Goal: Task Accomplishment & Management: Manage account settings

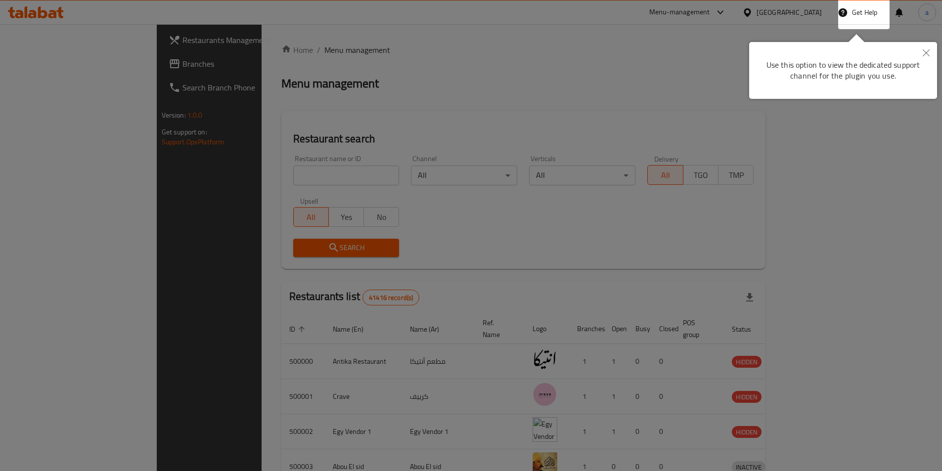
click at [671, 125] on div at bounding box center [471, 235] width 942 height 471
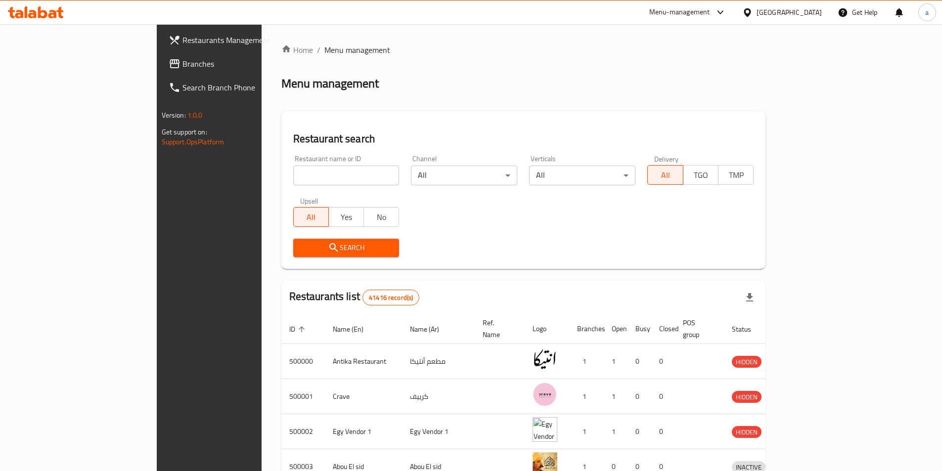
click at [804, 5] on div "[GEOGRAPHIC_DATA]" at bounding box center [781, 12] width 95 height 24
click at [804, 20] on div "[GEOGRAPHIC_DATA]" at bounding box center [781, 12] width 95 height 24
click at [806, 14] on div "[GEOGRAPHIC_DATA]" at bounding box center [788, 12] width 65 height 11
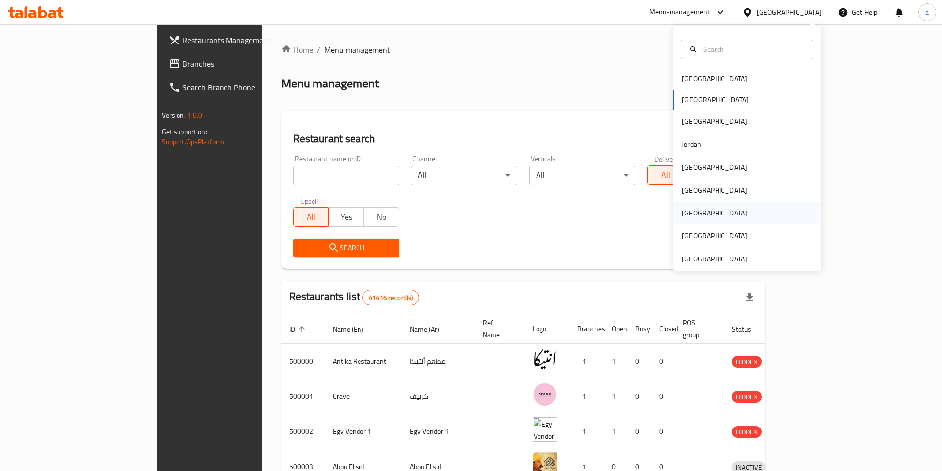
click at [720, 214] on div "[GEOGRAPHIC_DATA]" at bounding box center [747, 213] width 148 height 23
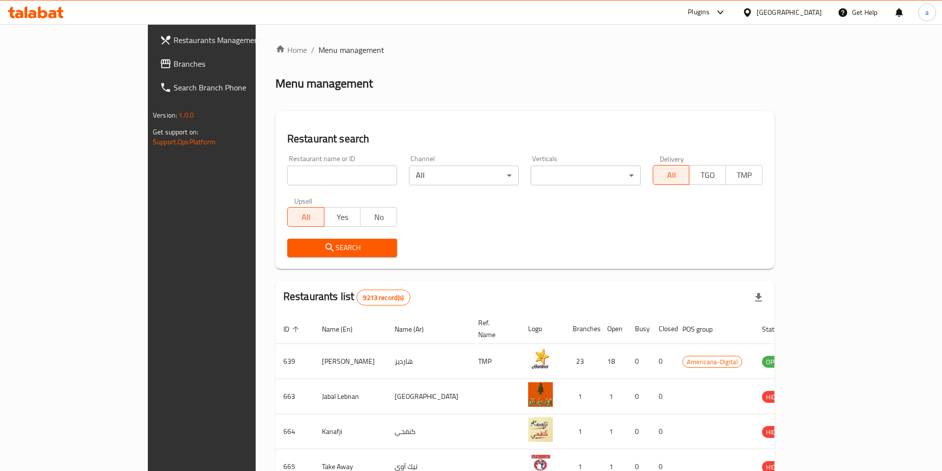
click at [174, 65] on span "Branches" at bounding box center [236, 64] width 124 height 12
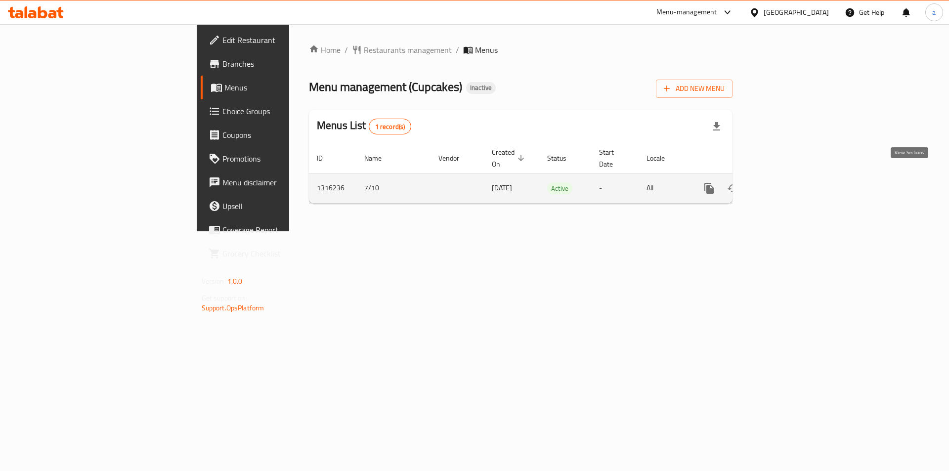
click at [786, 182] on icon "enhanced table" at bounding box center [781, 188] width 12 height 12
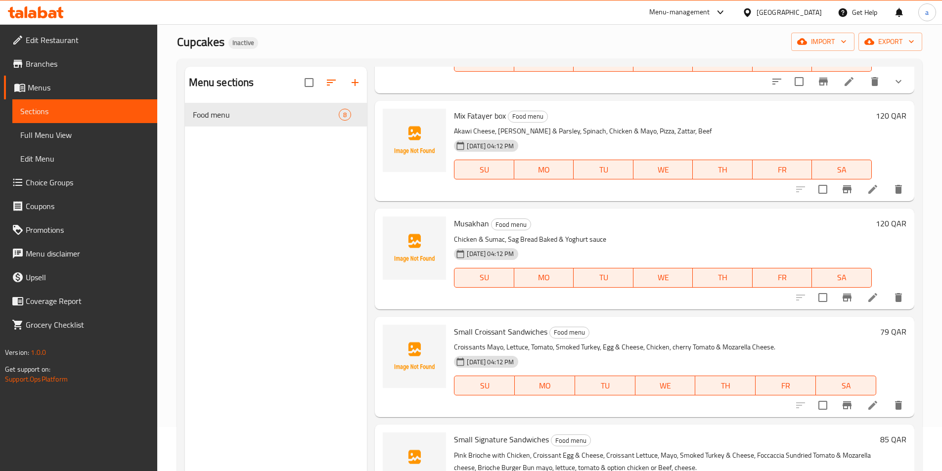
scroll to position [138, 0]
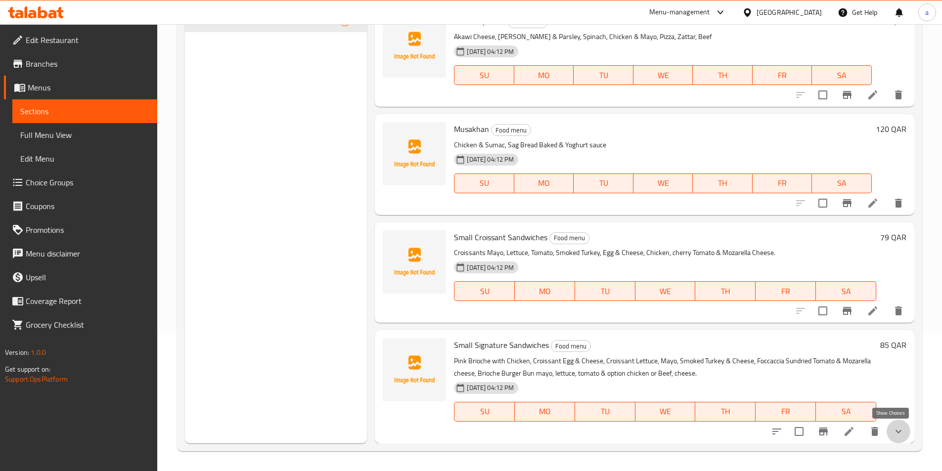
click at [893, 436] on icon "show more" at bounding box center [898, 432] width 12 height 12
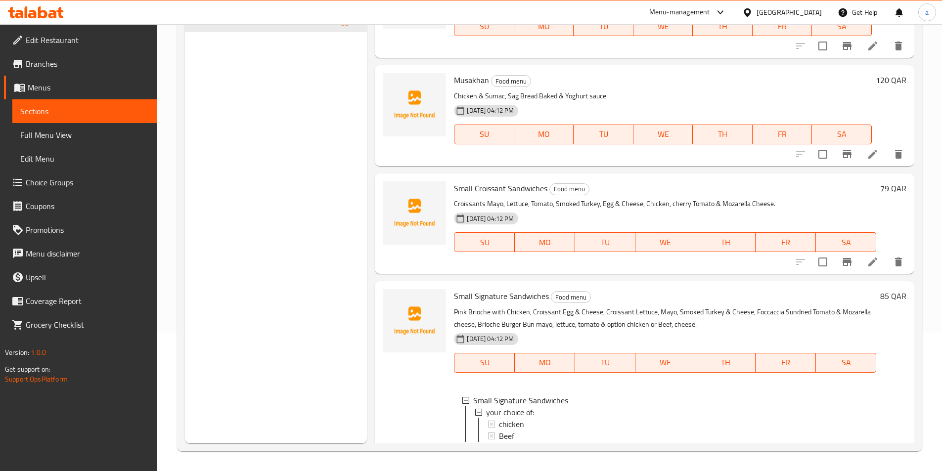
scroll to position [525, 0]
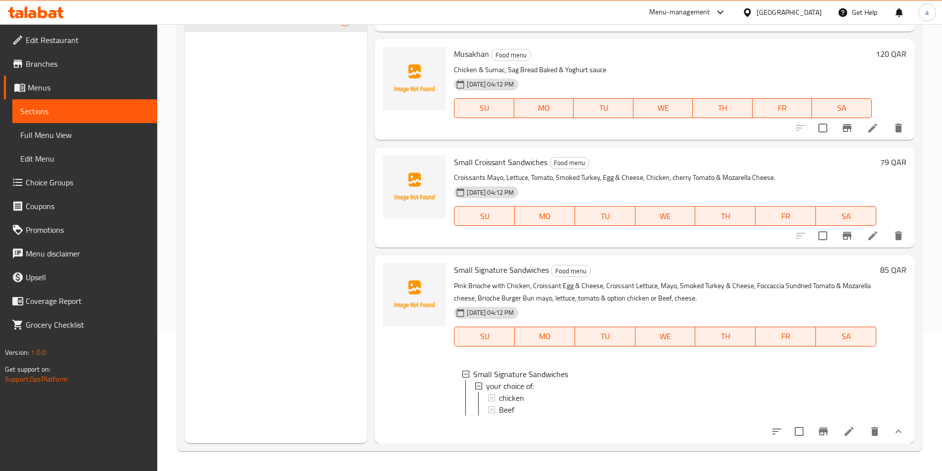
click at [898, 436] on button "show more" at bounding box center [898, 432] width 24 height 24
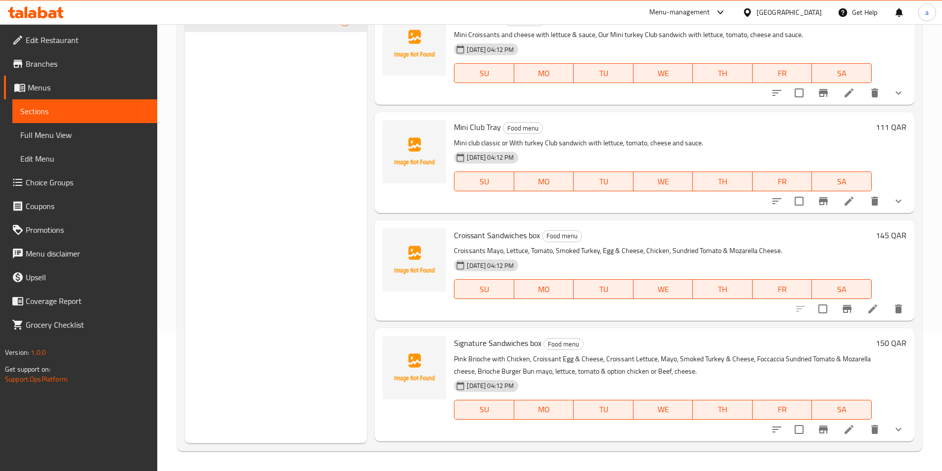
scroll to position [0, 0]
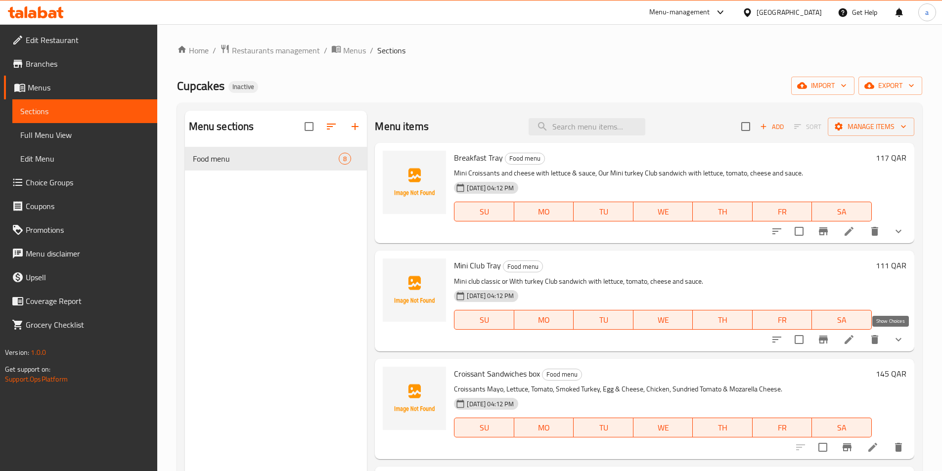
click at [892, 334] on icon "show more" at bounding box center [898, 340] width 12 height 12
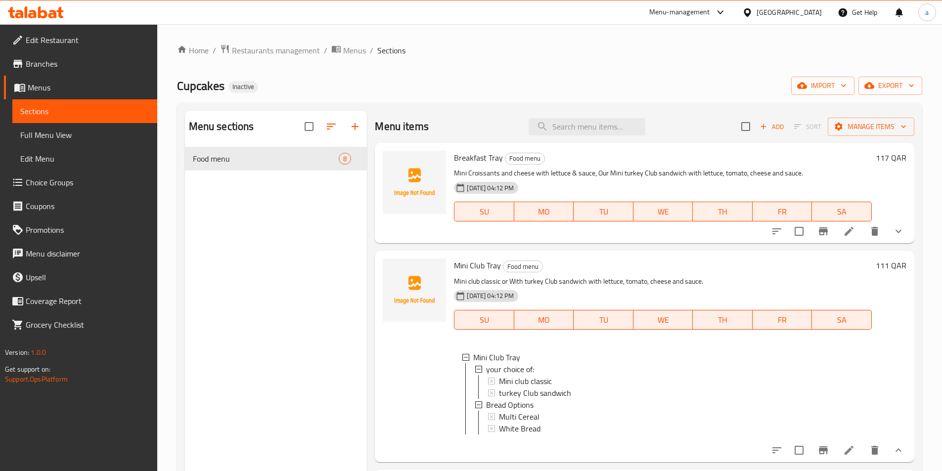
click at [898, 224] on button "show more" at bounding box center [898, 231] width 24 height 24
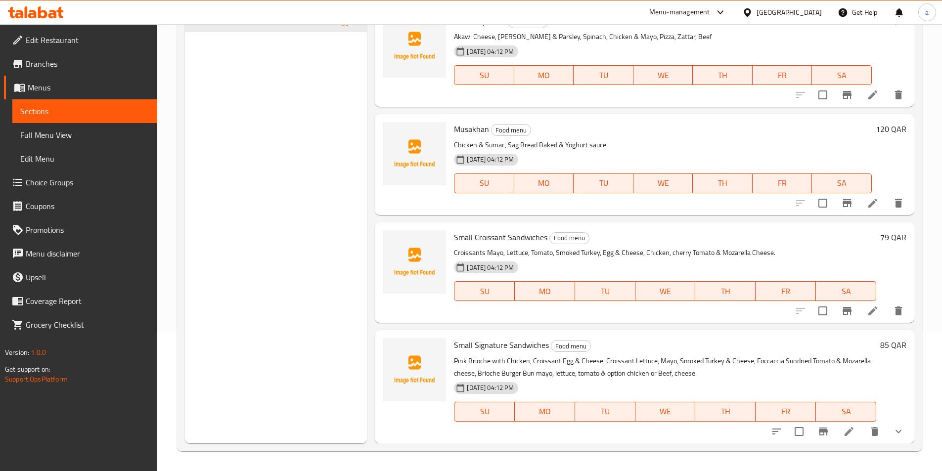
scroll to position [40, 0]
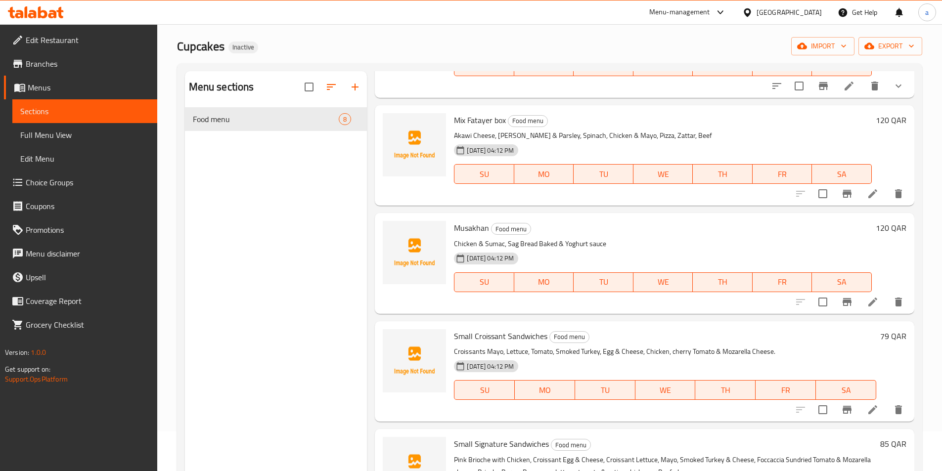
click at [47, 46] on span "Edit Restaurant" at bounding box center [88, 40] width 124 height 12
